Goal: Task Accomplishment & Management: Manage account settings

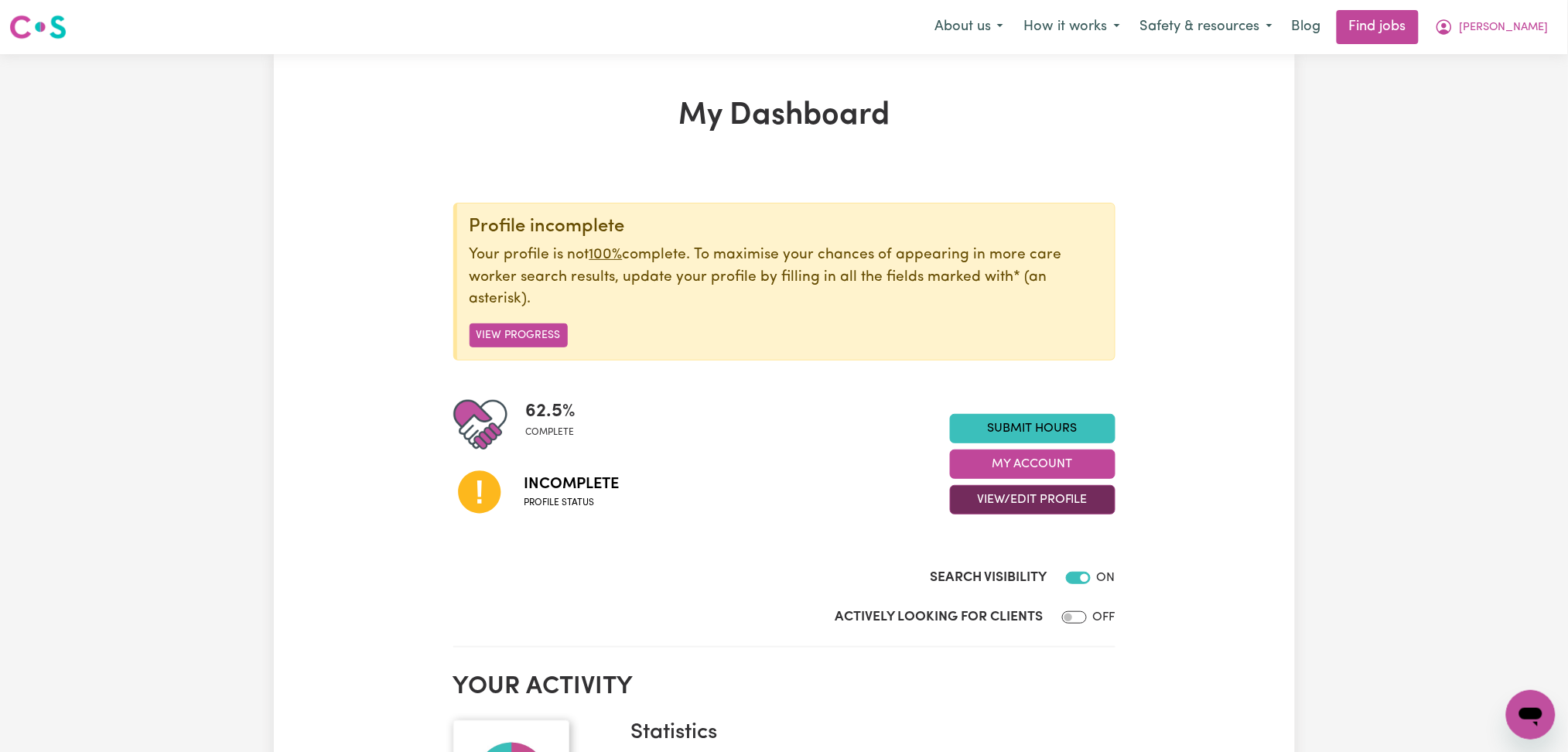
drag, startPoint x: 1006, startPoint y: 501, endPoint x: 1007, endPoint y: 513, distance: 12.0
click at [1006, 501] on button "View/Edit Profile" at bounding box center [1032, 499] width 166 height 29
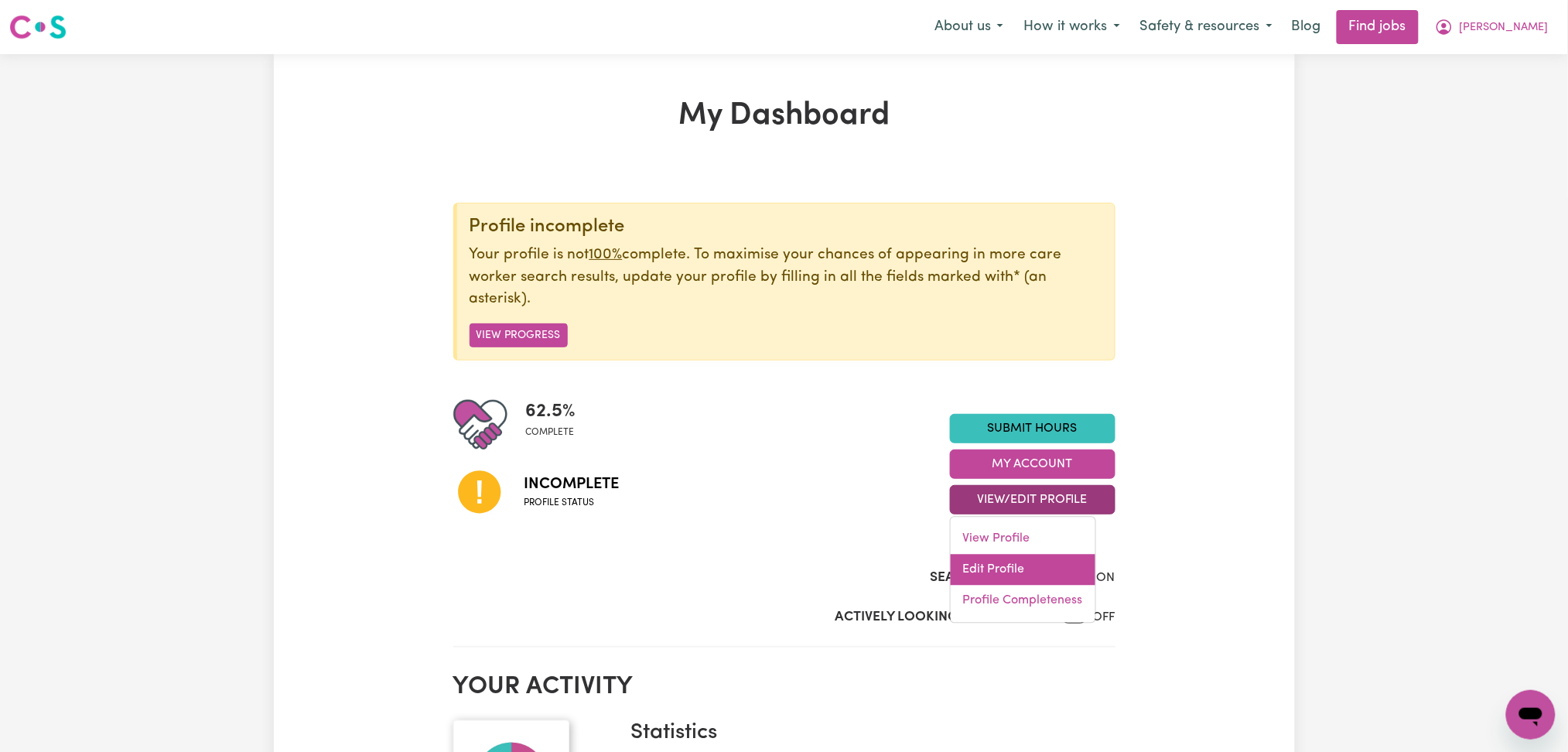
click at [1007, 575] on link "Edit Profile" at bounding box center [1023, 569] width 145 height 31
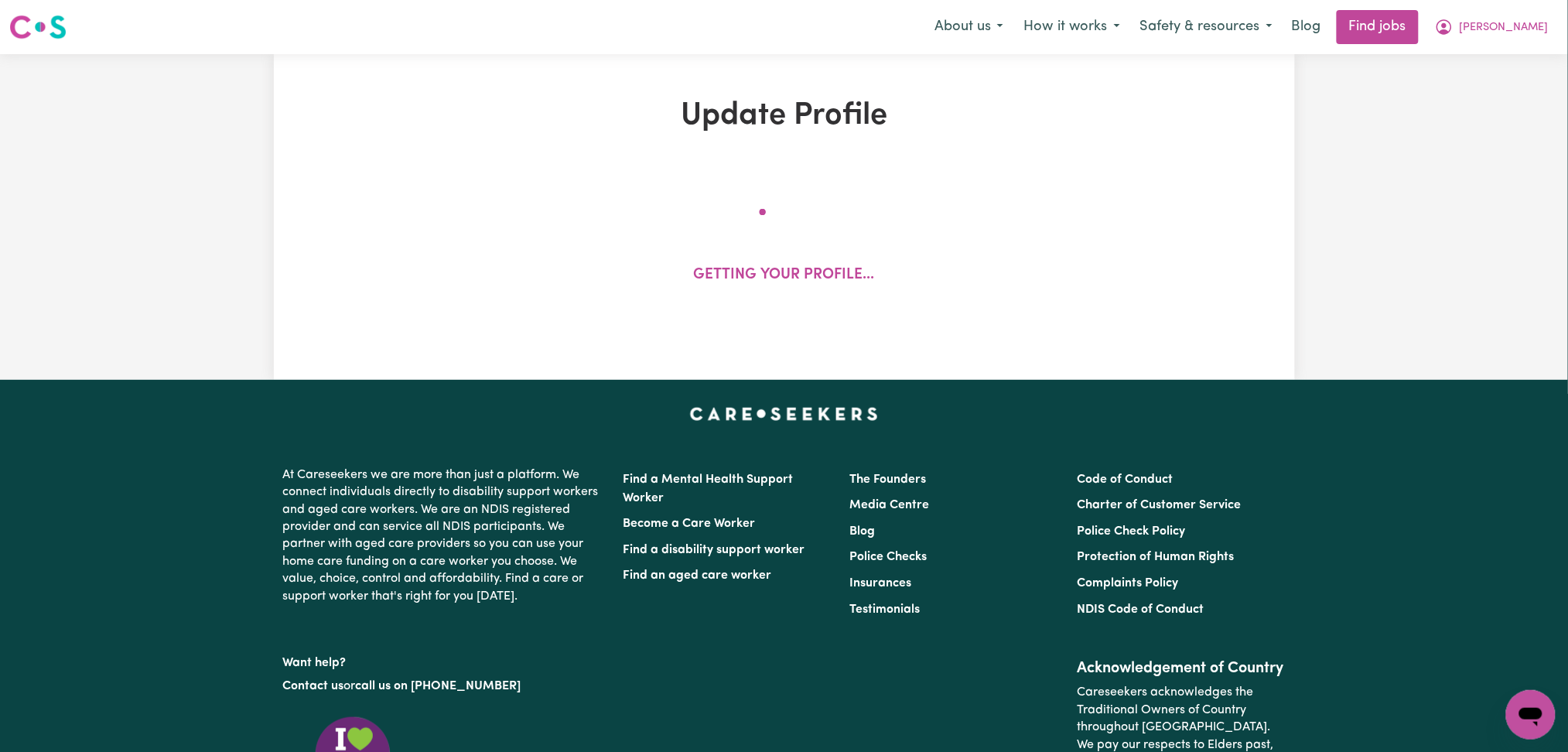
select select "[DEMOGRAPHIC_DATA]"
select select "[DEMOGRAPHIC_DATA] Citizen"
select select "Studying a healthcare related degree or qualification"
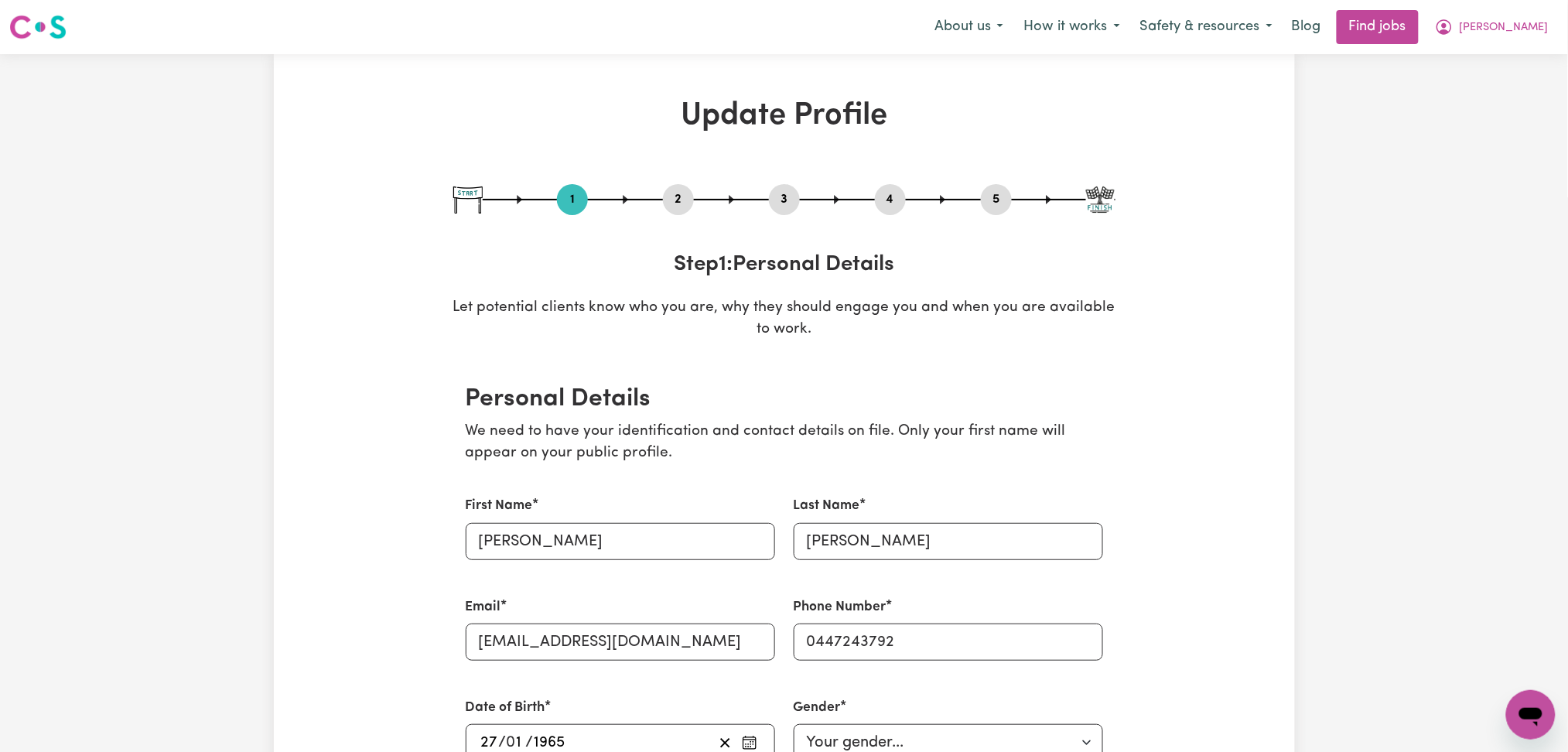
click at [998, 201] on button "5" at bounding box center [996, 199] width 31 height 20
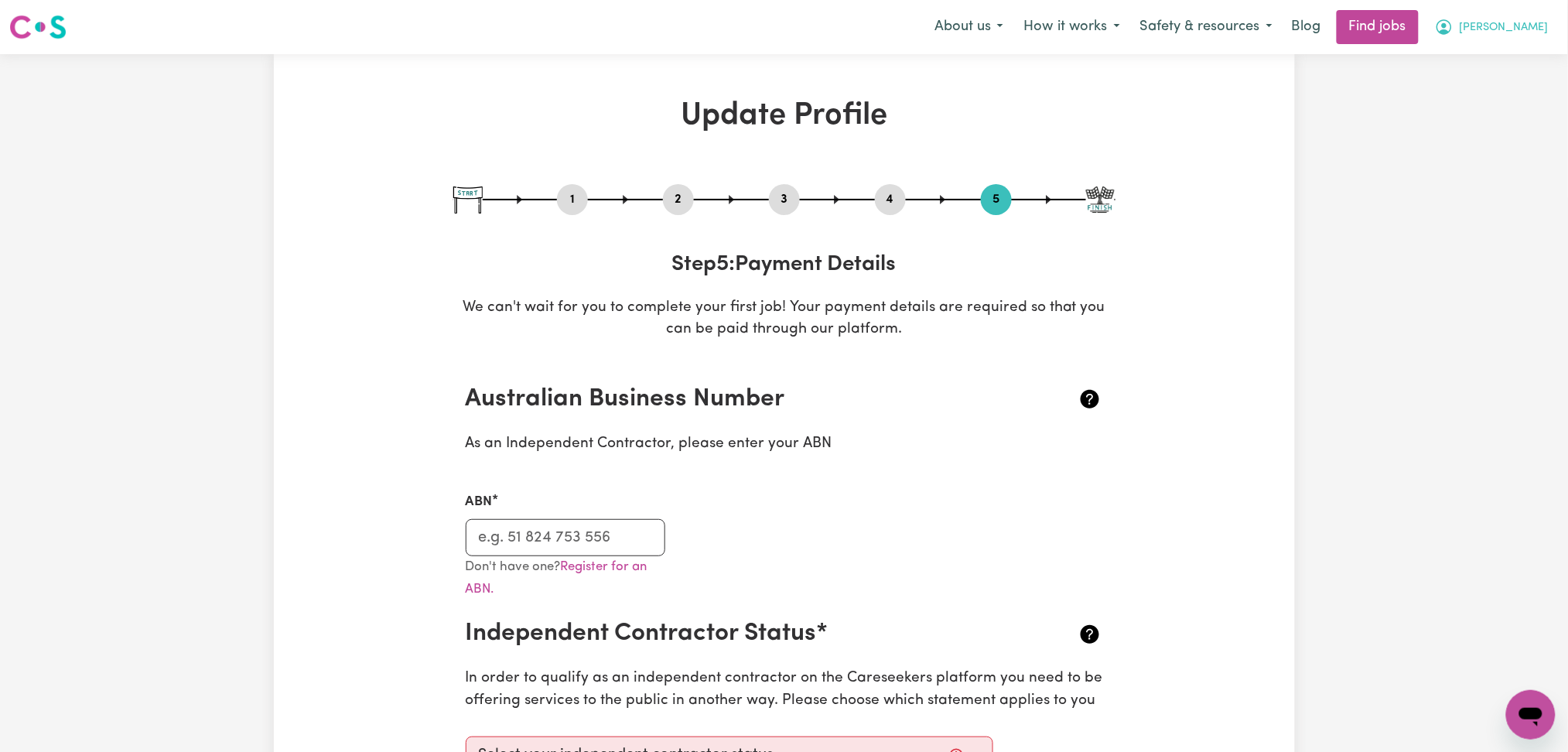
click at [1512, 24] on span "[PERSON_NAME]" at bounding box center [1504, 28] width 88 height 17
click at [1493, 89] on link "My Dashboard" at bounding box center [1496, 88] width 122 height 29
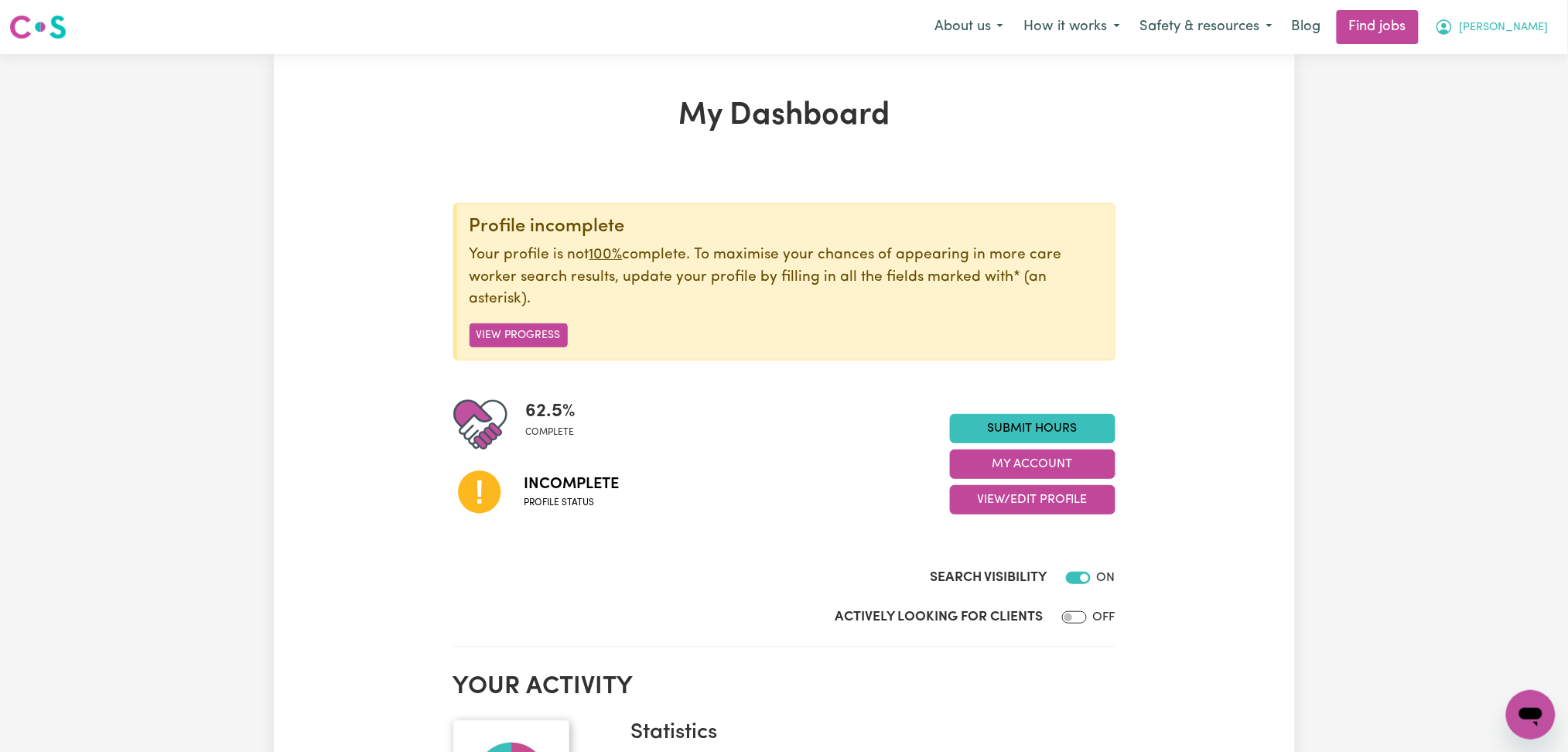
click at [1487, 40] on button "[PERSON_NAME]" at bounding box center [1492, 27] width 134 height 33
click at [1480, 93] on link "My Dashboard" at bounding box center [1496, 88] width 122 height 29
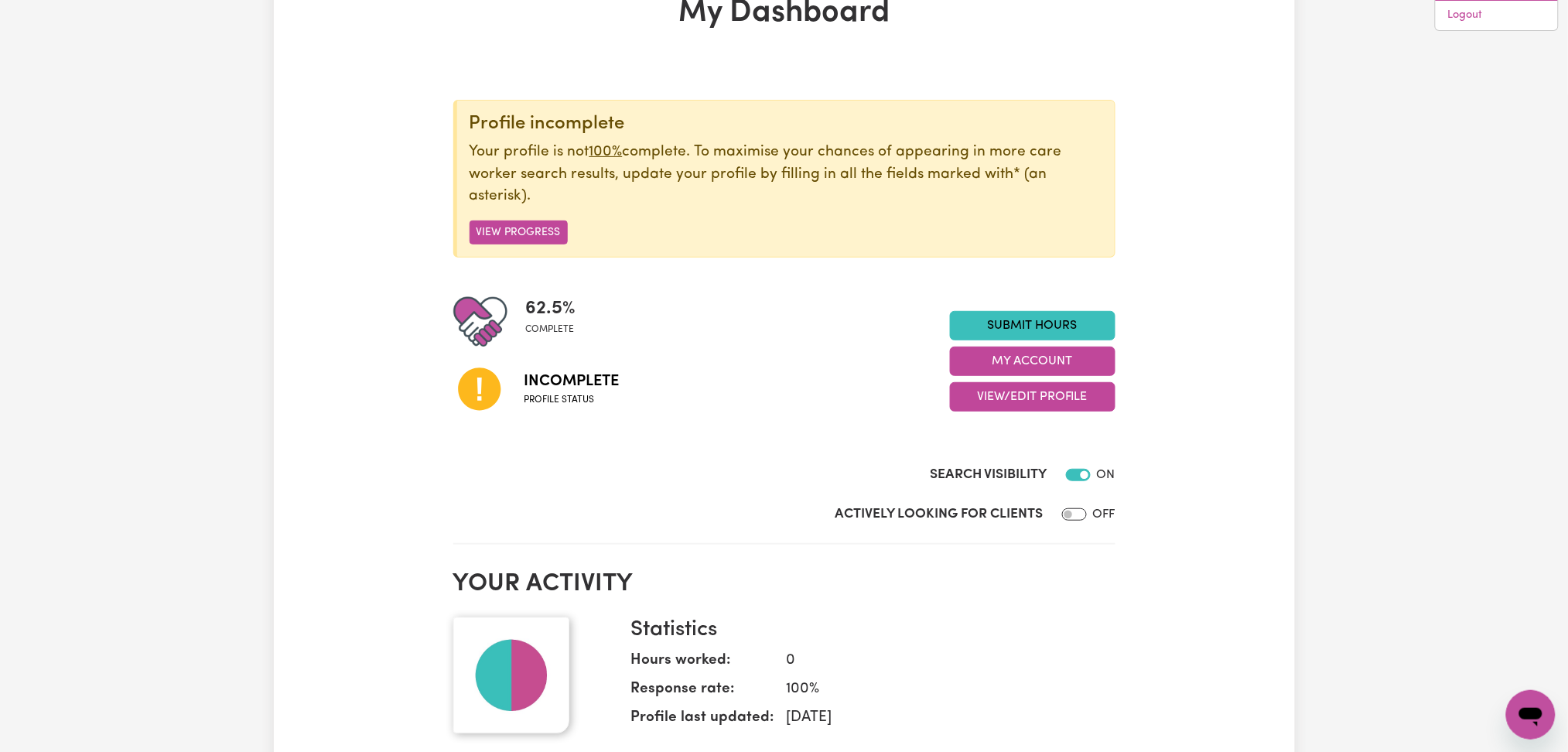
scroll to position [206, 0]
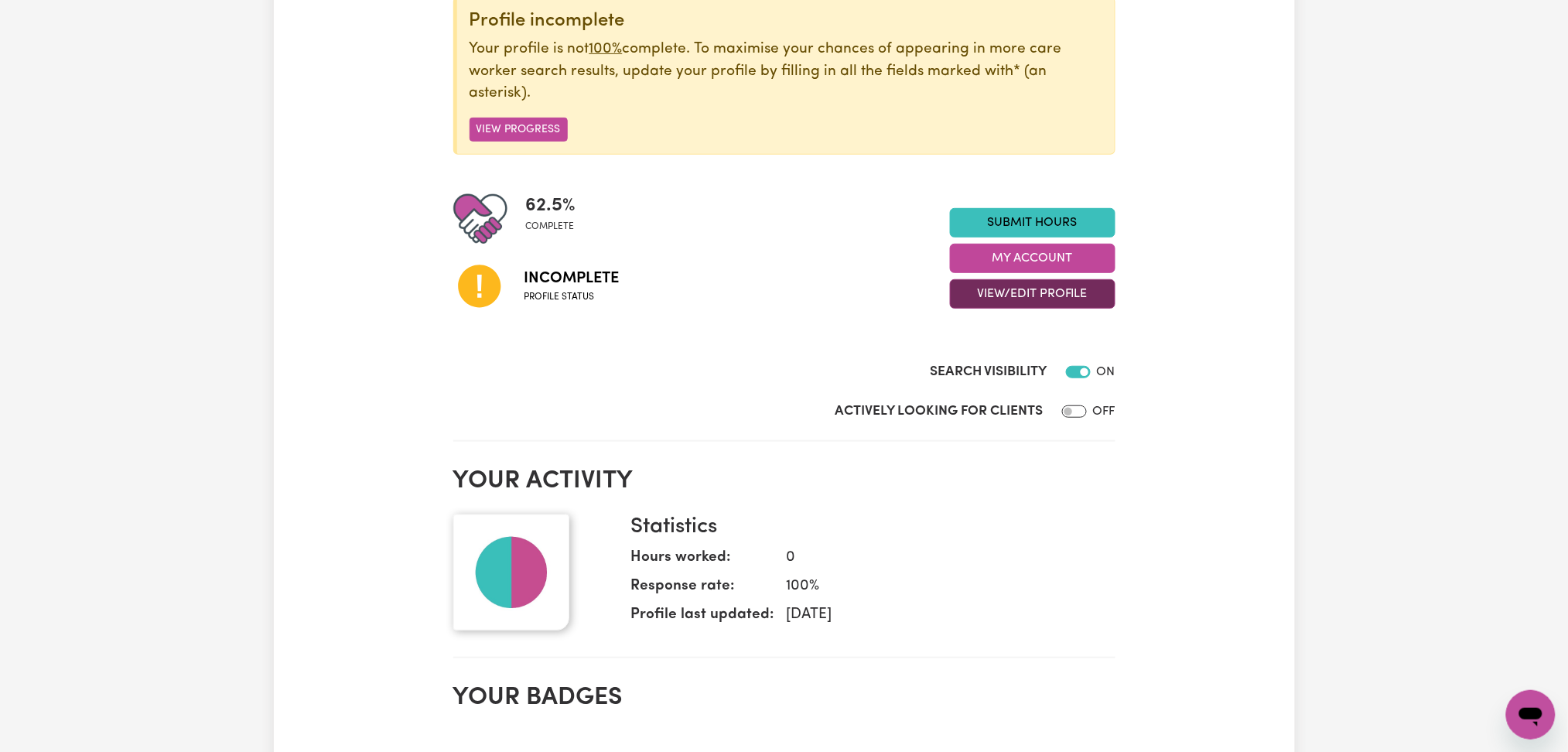
click at [1024, 296] on button "View/Edit Profile" at bounding box center [1032, 294] width 166 height 29
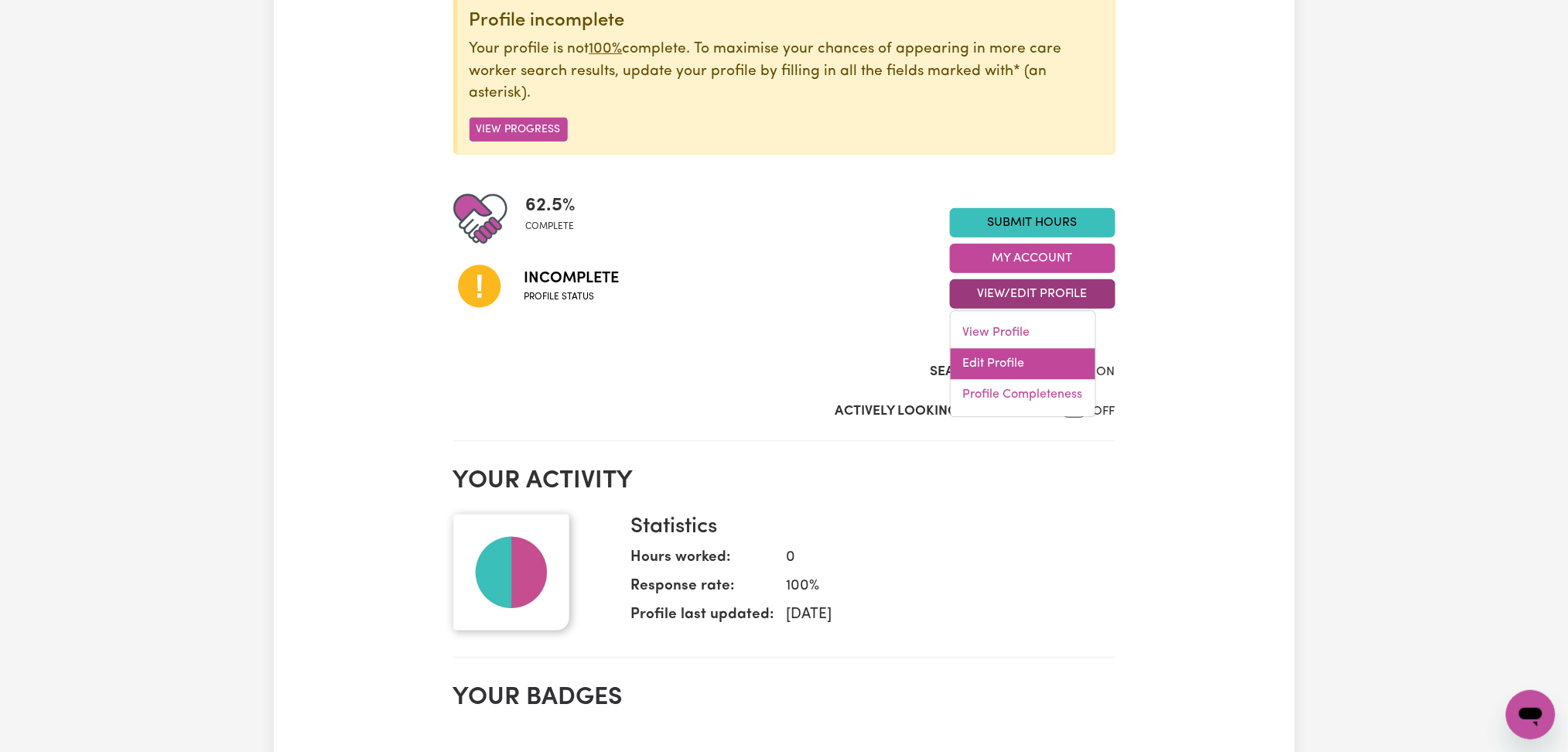
click at [1013, 360] on link "Edit Profile" at bounding box center [1023, 364] width 145 height 31
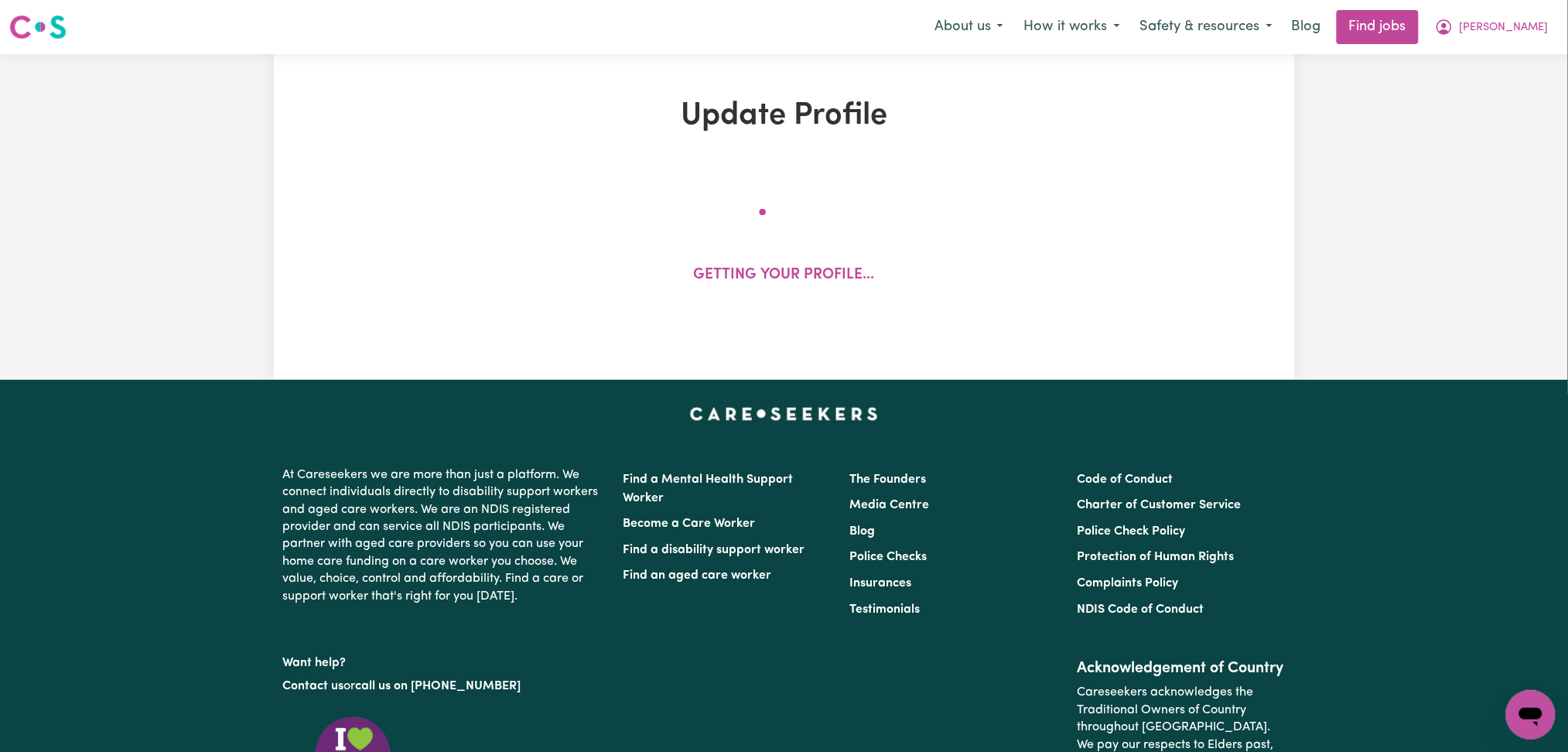
select select "[DEMOGRAPHIC_DATA]"
select select "[DEMOGRAPHIC_DATA] Citizen"
select select "Studying a healthcare related degree or qualification"
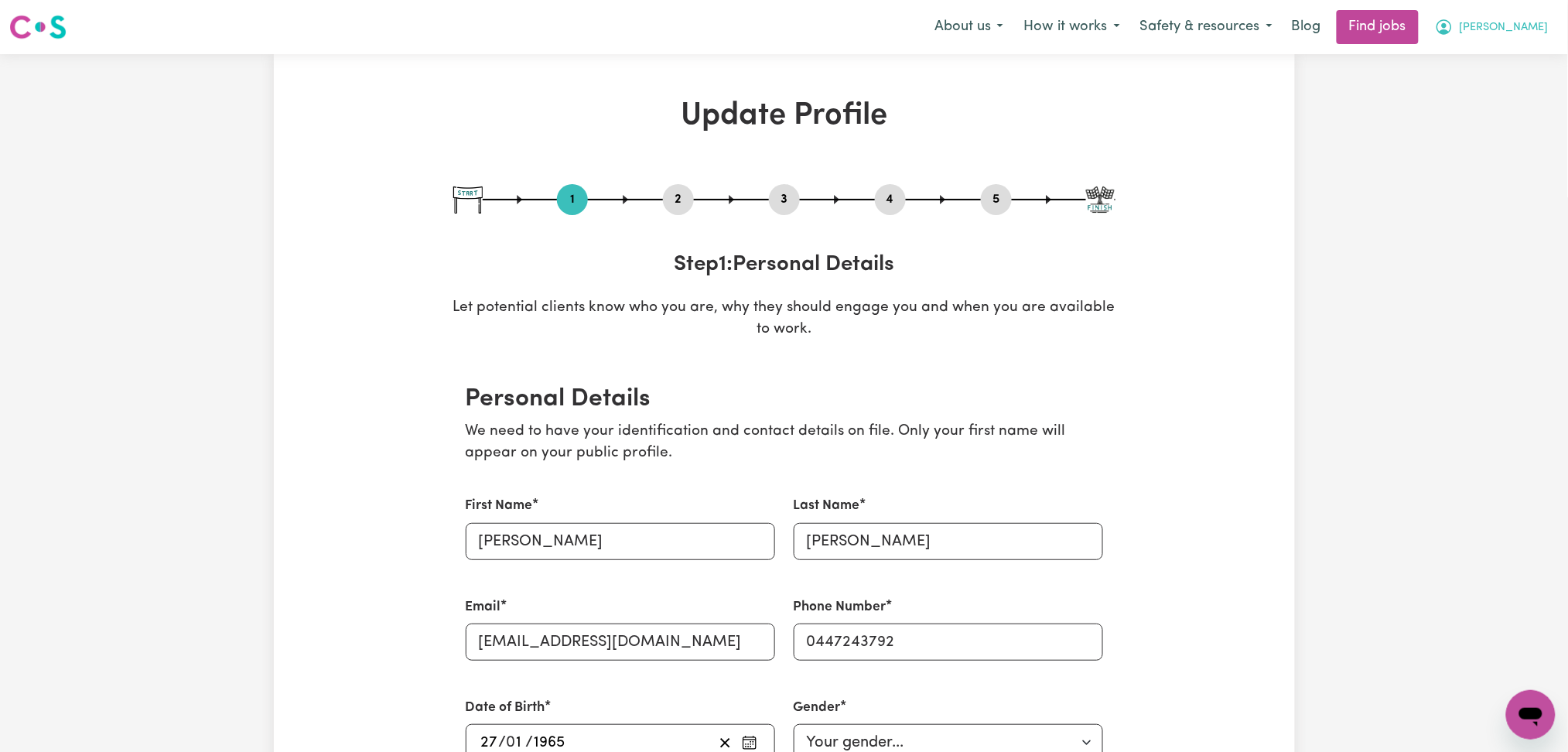
click at [1507, 28] on span "[PERSON_NAME]" at bounding box center [1504, 28] width 88 height 17
click at [1485, 123] on link "Logout" at bounding box center [1496, 118] width 122 height 29
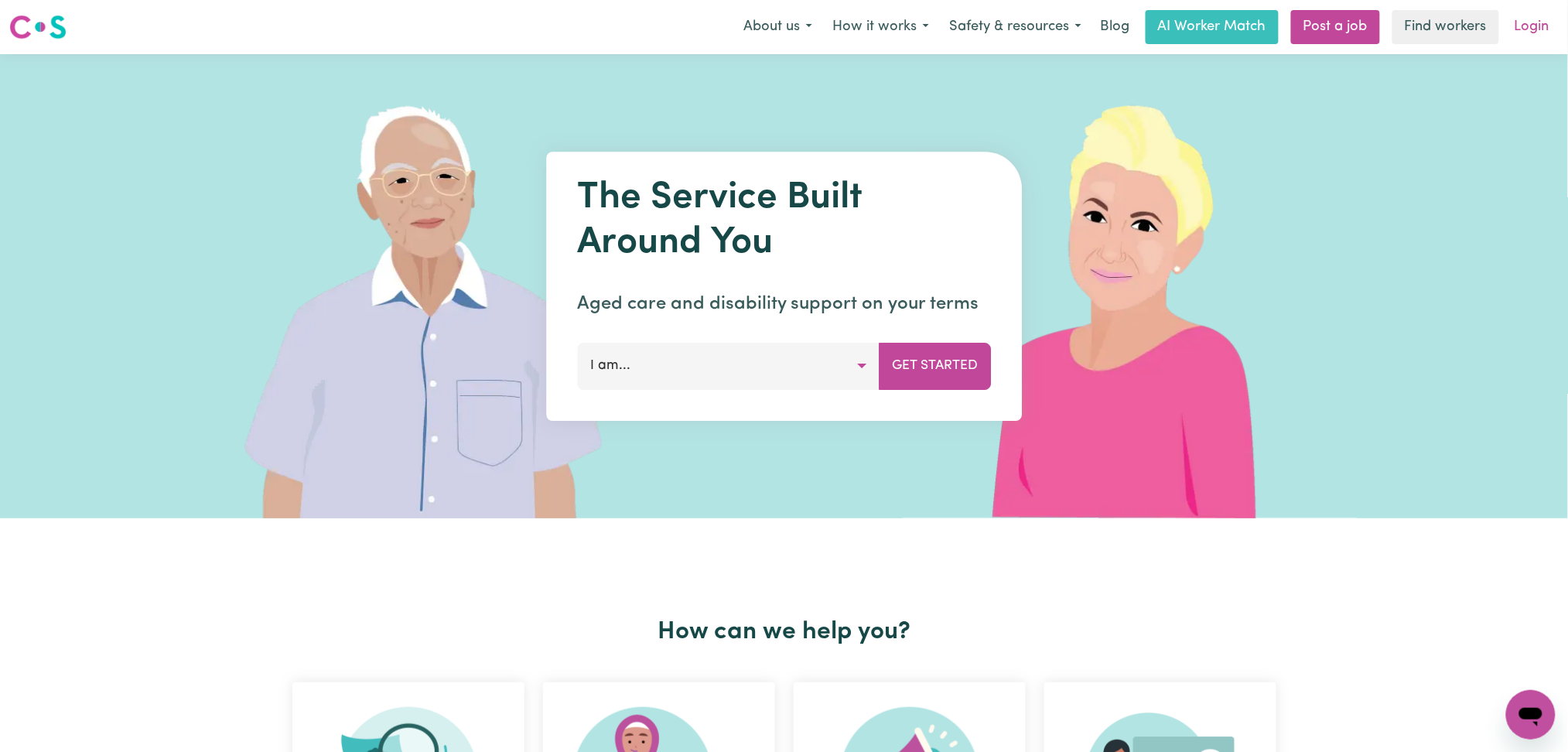
click at [1515, 37] on link "Login" at bounding box center [1531, 27] width 54 height 34
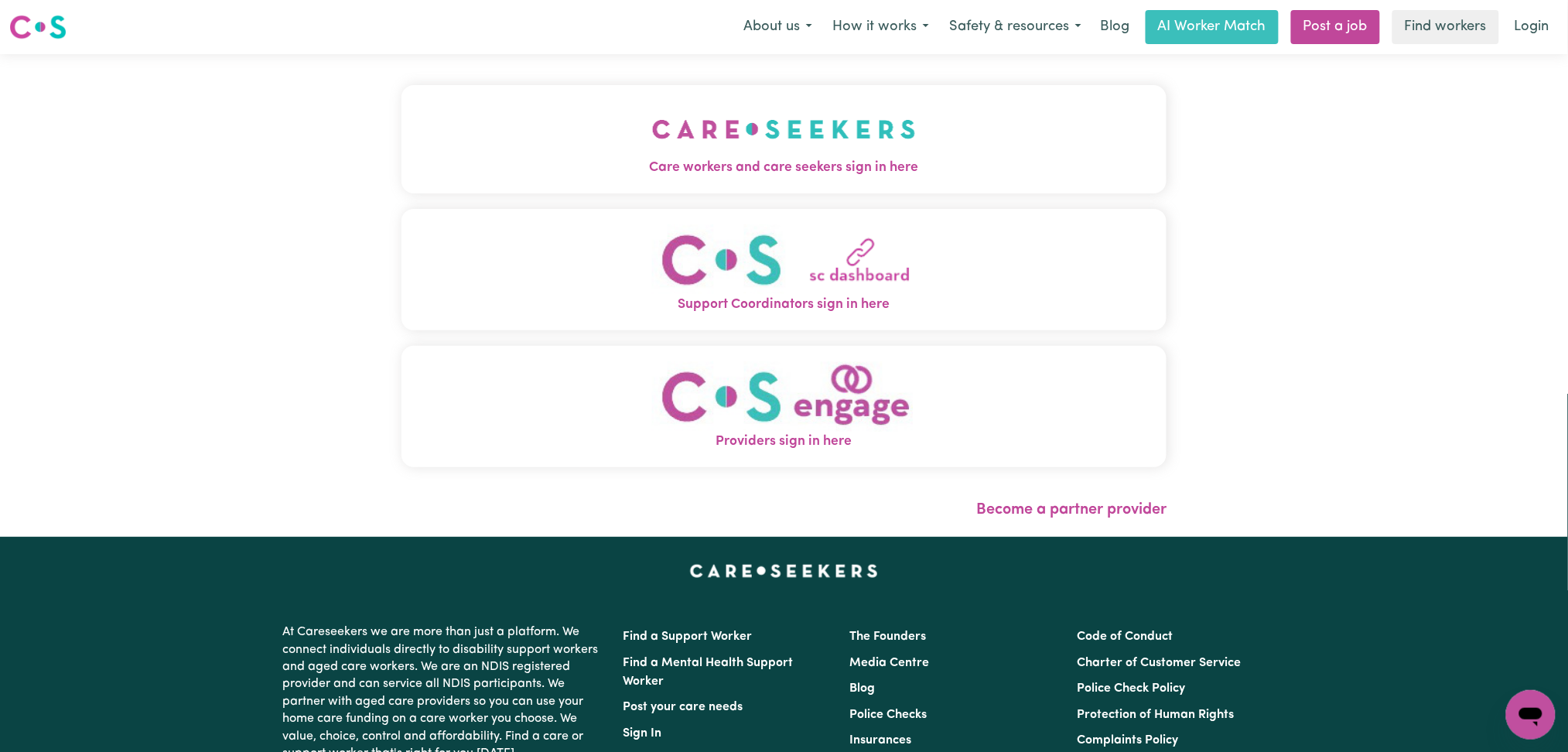
click at [733, 136] on button "Care workers and care seekers sign in here" at bounding box center [783, 138] width 765 height 108
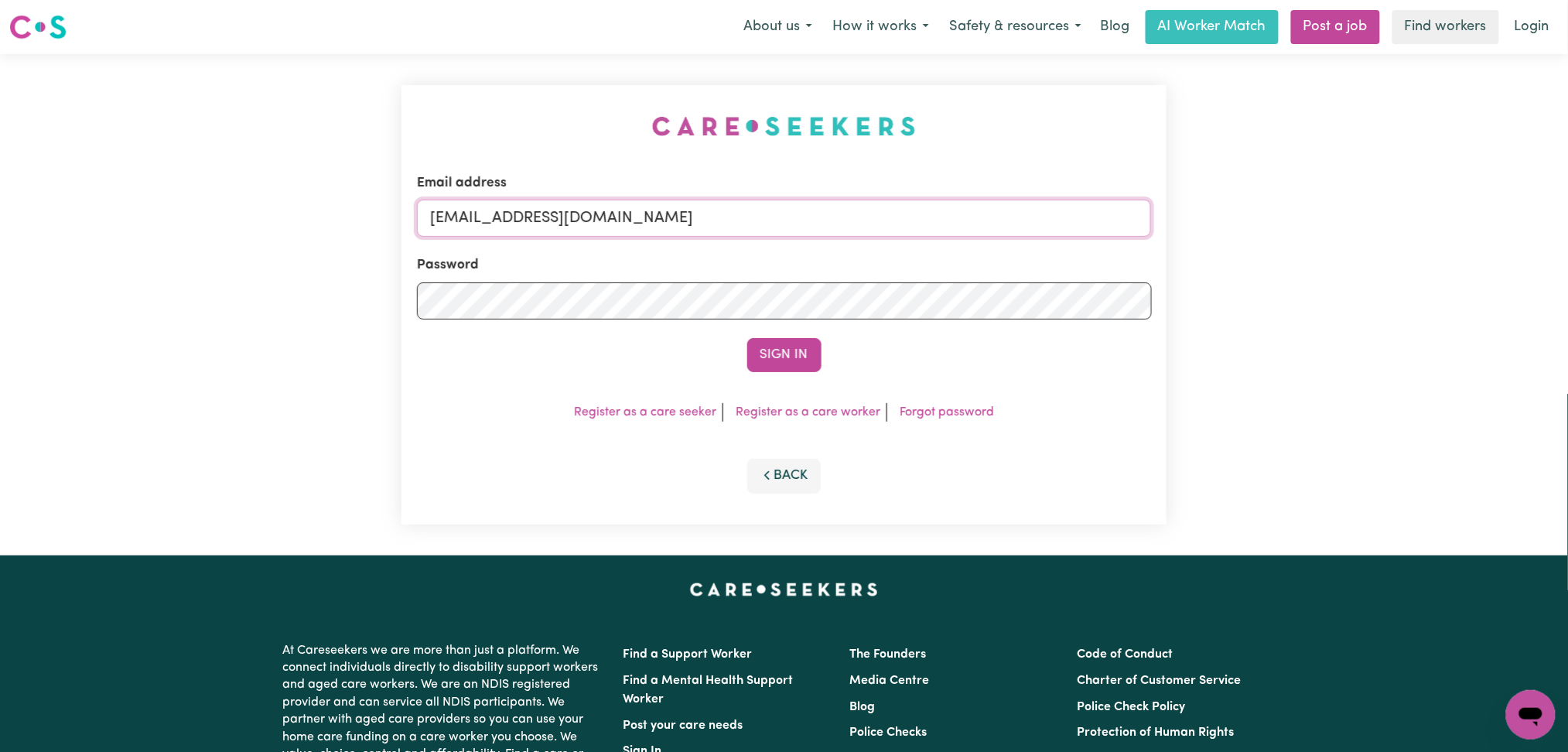
click at [622, 217] on input "[EMAIL_ADDRESS][DOMAIN_NAME]" at bounding box center [784, 217] width 735 height 37
drag, startPoint x: 512, startPoint y: 212, endPoint x: 900, endPoint y: 272, distance: 392.6
click at [983, 215] on input "Superuser~[EMAIL_ADDRESS][DOMAIN_NAME]" at bounding box center [784, 217] width 735 height 37
type input "Superuser~[EMAIL_ADDRESS][DOMAIN_NAME]"
click at [814, 362] on button "Sign In" at bounding box center [784, 355] width 74 height 34
